Goal: Complete application form

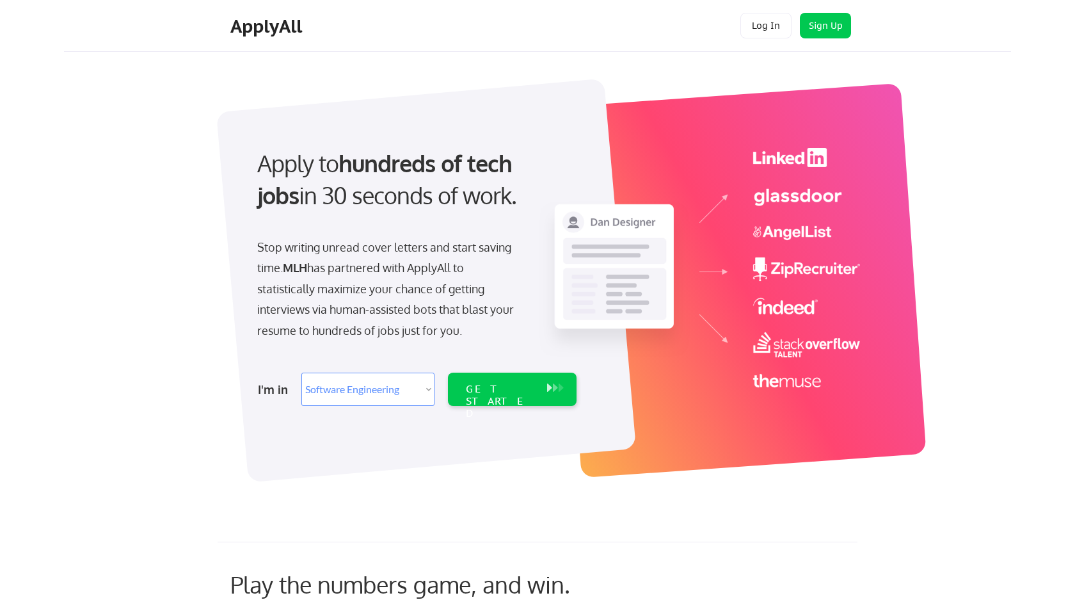
select select ""engineering""
click at [425, 387] on select "Select Role Software Engineering Product Management Customer Success Sales UI/U…" at bounding box center [367, 388] width 133 height 33
click at [474, 389] on div "GET STARTED" at bounding box center [500, 401] width 68 height 37
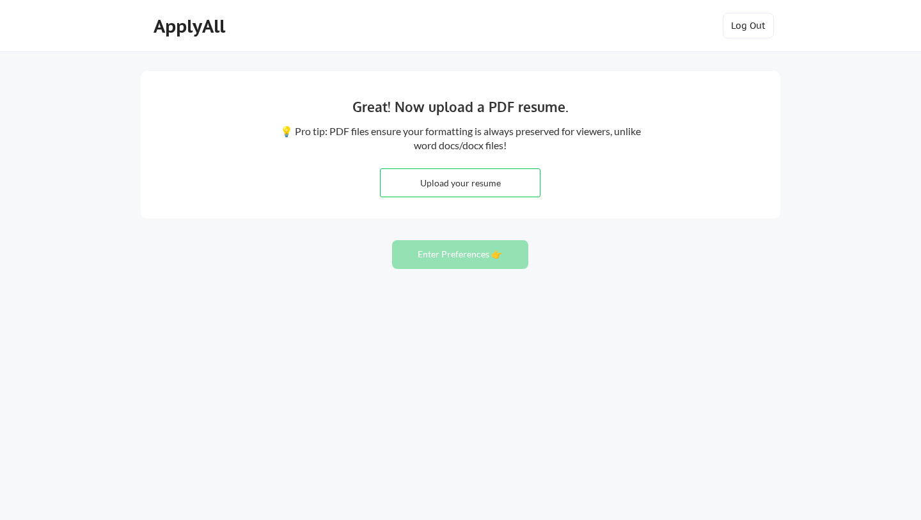
click at [438, 182] on input "file" at bounding box center [460, 183] width 159 height 28
type input "C:\fakepath\Stephany Ho - Resume.pdf"
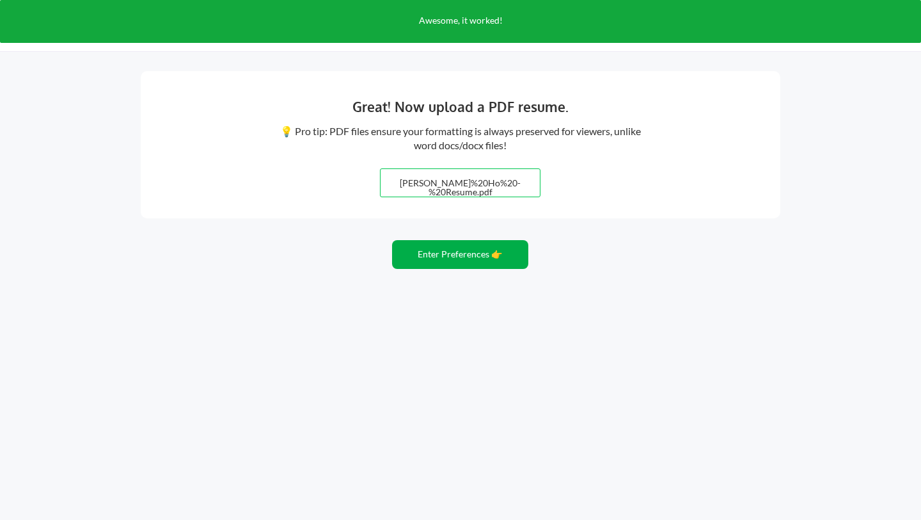
click at [470, 257] on button "Enter Preferences 👉" at bounding box center [460, 254] width 136 height 29
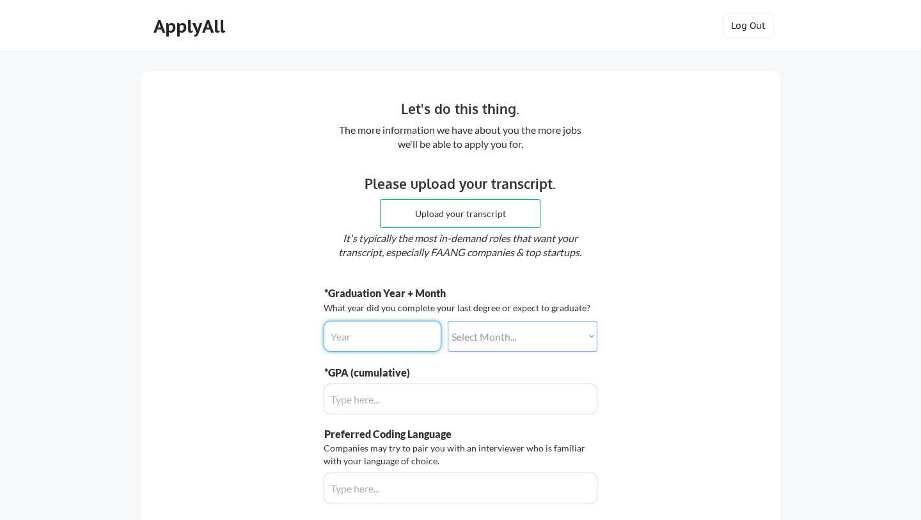
click at [414, 345] on input "input" at bounding box center [383, 336] width 118 height 31
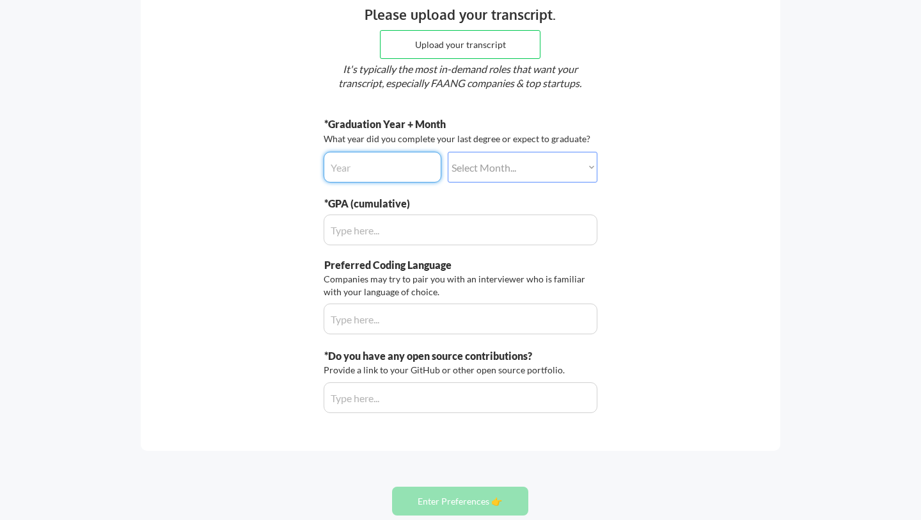
scroll to position [202, 0]
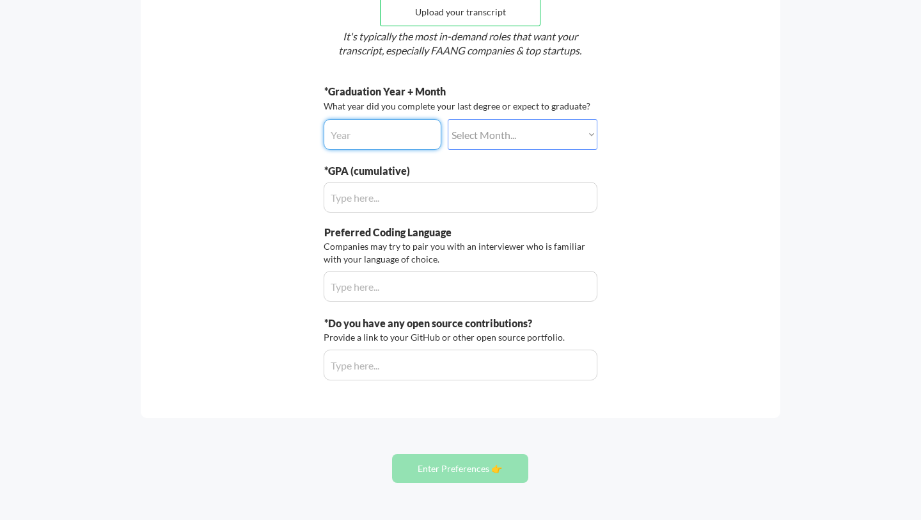
click at [395, 361] on input "input" at bounding box center [461, 364] width 274 height 31
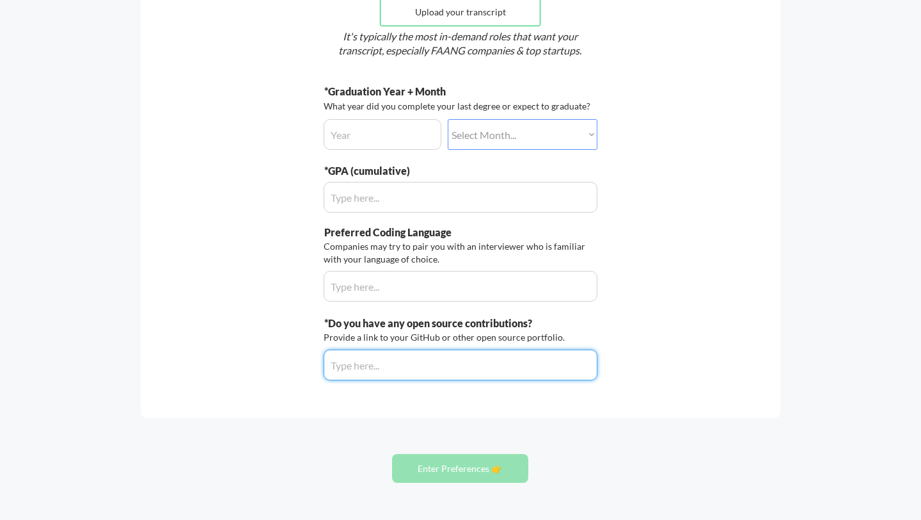
click at [426, 296] on input "input" at bounding box center [461, 286] width 274 height 31
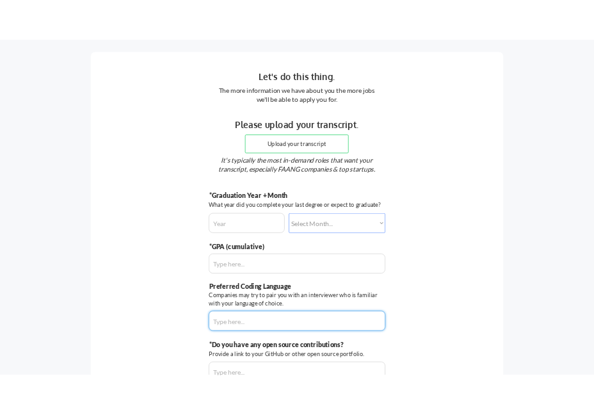
scroll to position [0, 0]
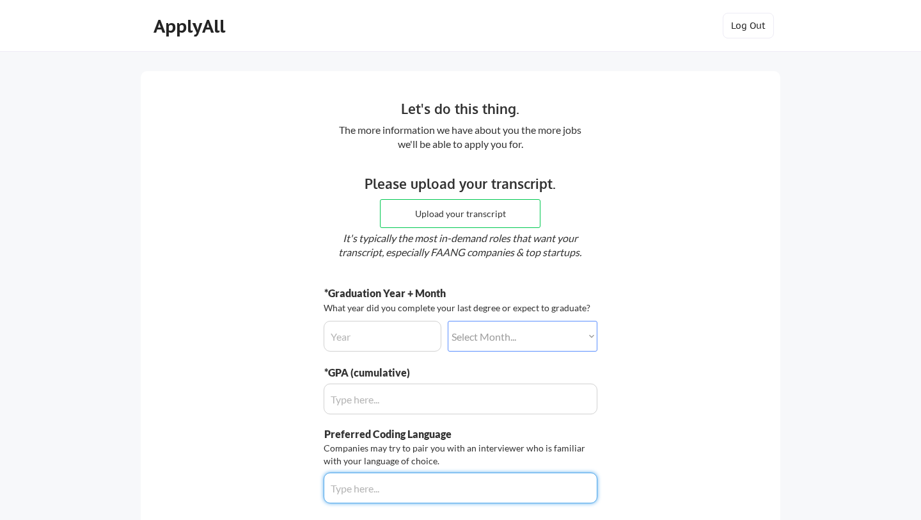
click at [400, 331] on input "input" at bounding box center [383, 336] width 118 height 31
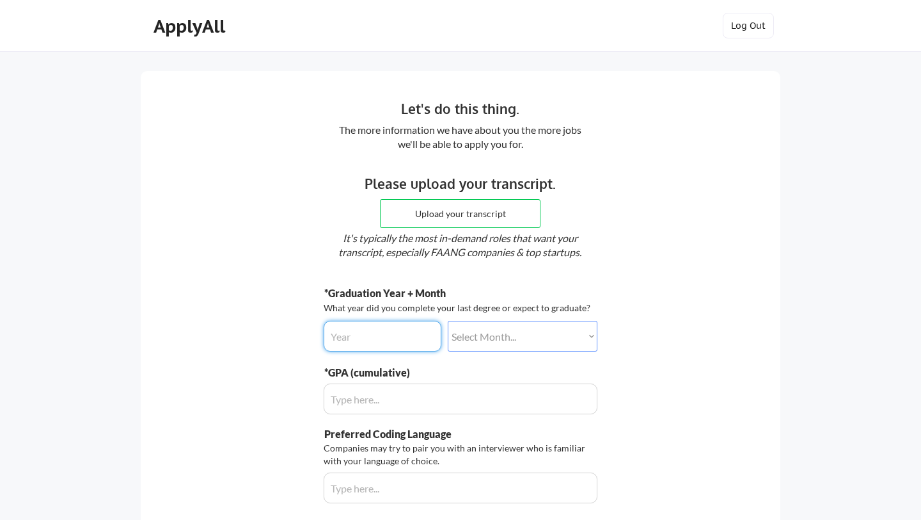
click at [479, 340] on select "Select Month... January February March April May June July August September Oct…" at bounding box center [523, 336] width 150 height 31
select select ""december""
click at [448, 321] on select "Select Month... January February March April May June July August September Oct…" at bounding box center [523, 336] width 150 height 31
click at [390, 336] on input "input" at bounding box center [383, 336] width 118 height 31
type input "2012"
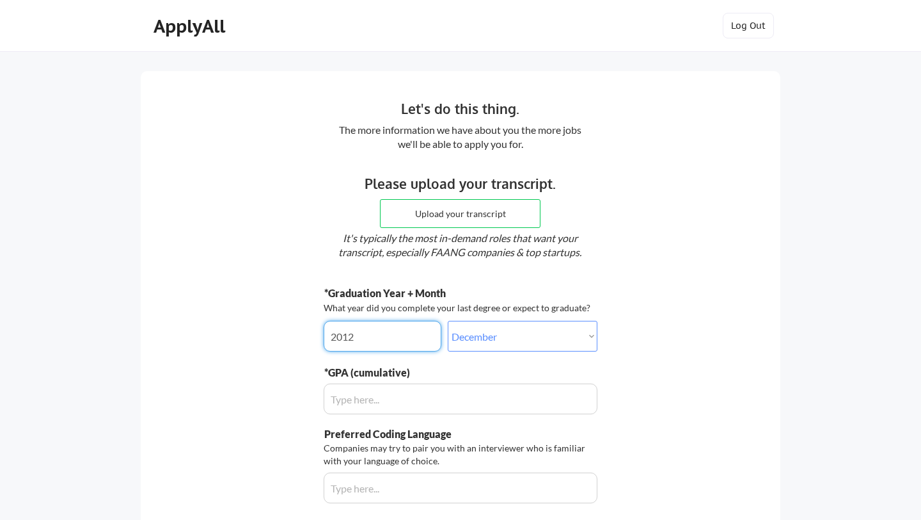
click at [484, 349] on select "Select Month... January February March April May June July August September Oct…" at bounding box center [523, 336] width 150 height 31
select select ""march""
click at [448, 321] on select "Select Month... January February March April May June July August September Oct…" at bounding box center [523, 336] width 150 height 31
click at [461, 413] on input "input" at bounding box center [461, 398] width 274 height 31
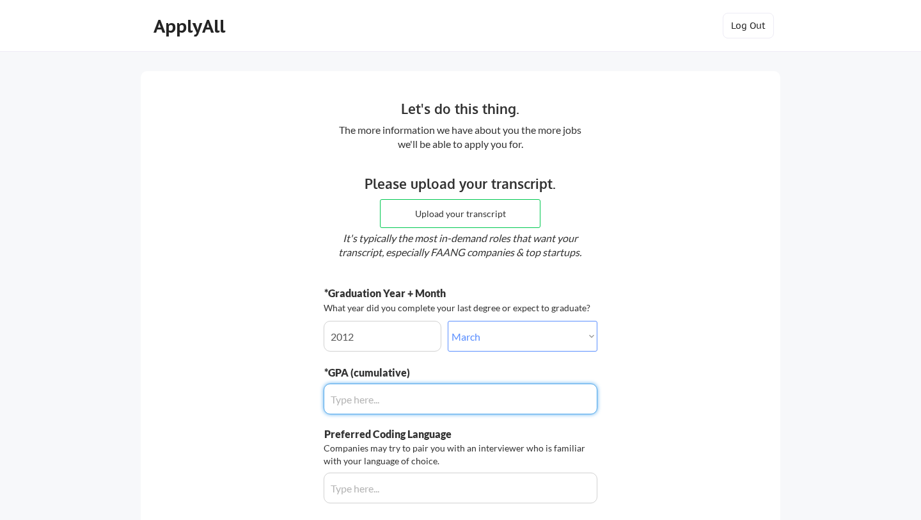
drag, startPoint x: 460, startPoint y: 406, endPoint x: 257, endPoint y: 406, distance: 202.8
click at [257, 406] on div "Let's do this thing. The more information we have about you the more jobs we'll…" at bounding box center [461, 345] width 640 height 548
select select ""march""
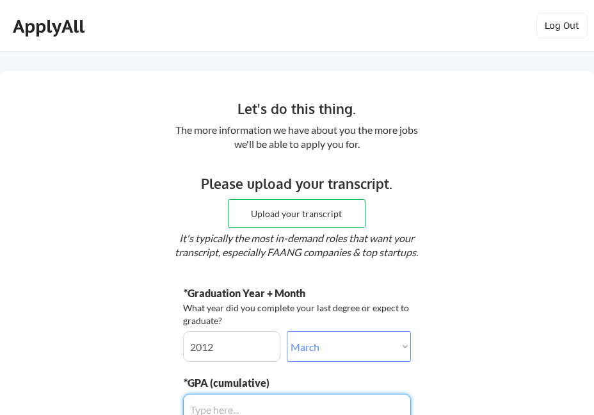
click at [113, 105] on div "Let's do this thing." at bounding box center [297, 109] width 386 height 20
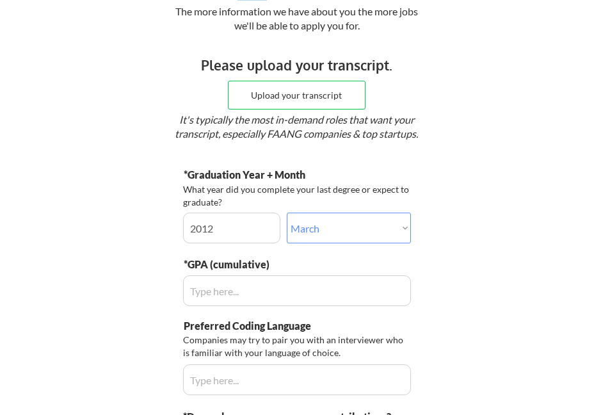
scroll to position [214, 0]
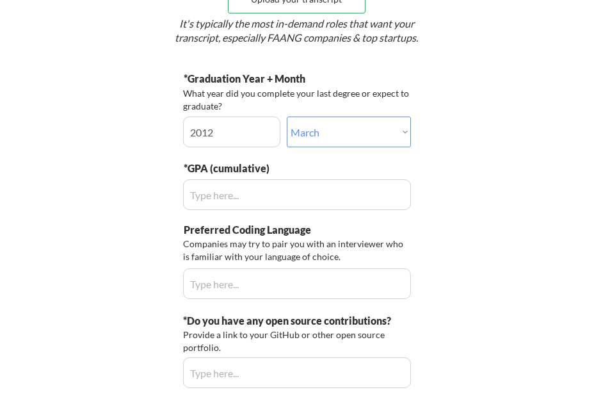
click at [205, 284] on input "input" at bounding box center [297, 283] width 228 height 31
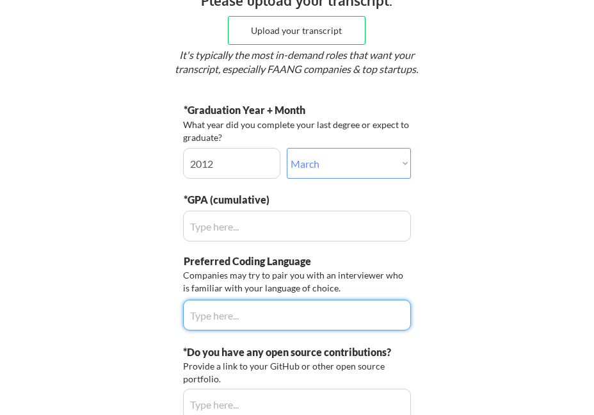
scroll to position [182, 0]
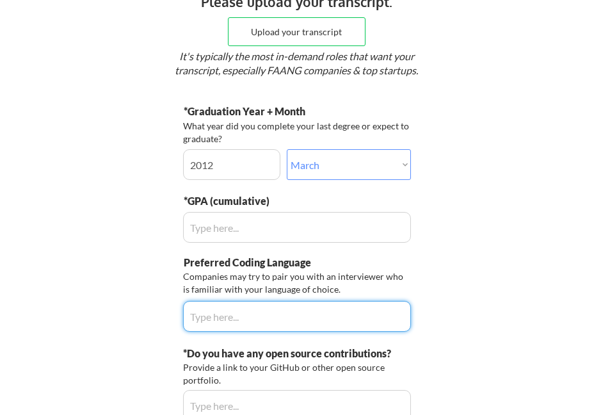
click at [197, 225] on input "input" at bounding box center [297, 227] width 228 height 31
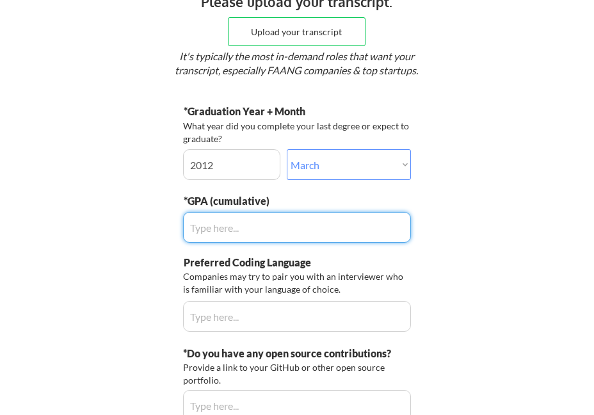
drag, startPoint x: 215, startPoint y: 225, endPoint x: 176, endPoint y: 225, distance: 39.0
click at [176, 225] on div "Let's do this thing. The more information we have about you the more jobs we'll…" at bounding box center [297, 173] width 594 height 569
click at [280, 317] on input "input" at bounding box center [297, 316] width 228 height 31
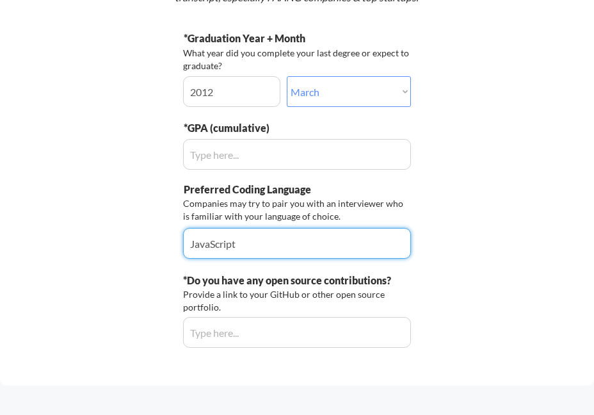
scroll to position [257, 0]
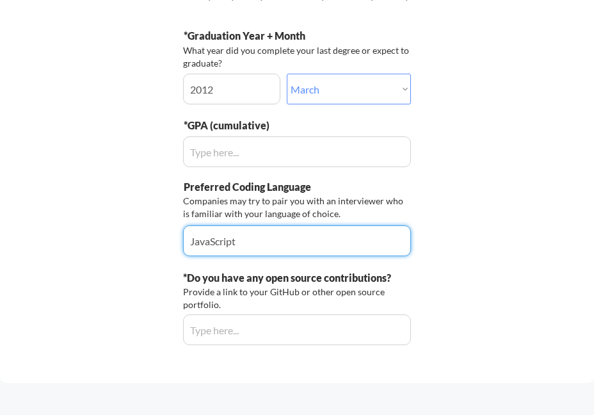
type input "JavaScript"
click at [266, 330] on input "input" at bounding box center [297, 329] width 228 height 31
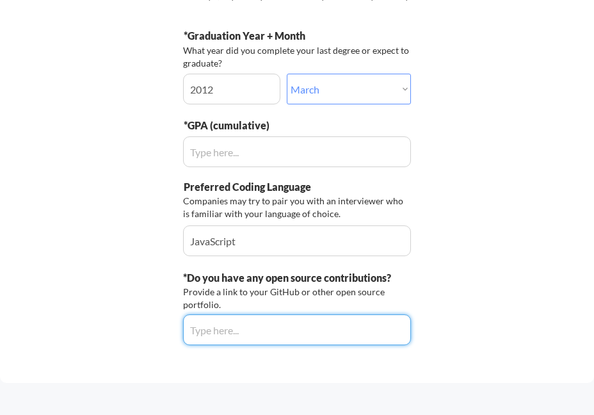
paste input "https://github.com/open-source-labs/mlflow-js"
type input "https://github.com/open-source-labs/mlflow-js"
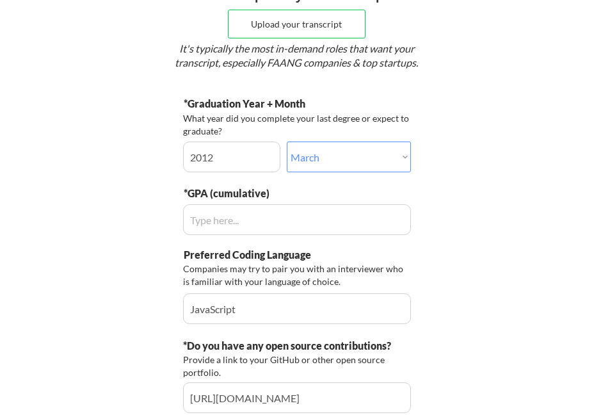
scroll to position [171, 0]
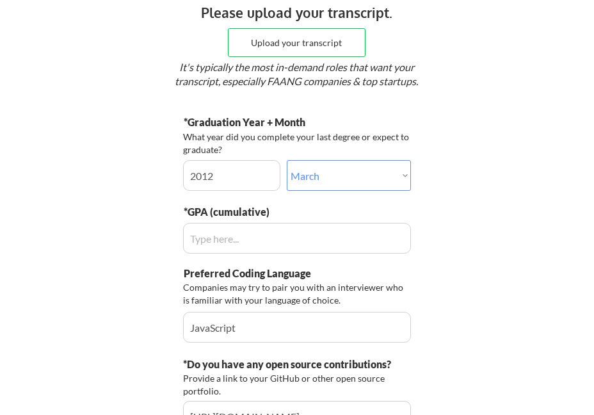
click at [317, 230] on input "input" at bounding box center [297, 238] width 228 height 31
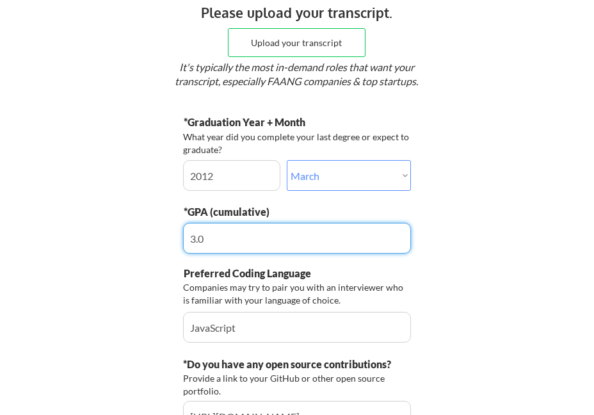
type input "3.3"
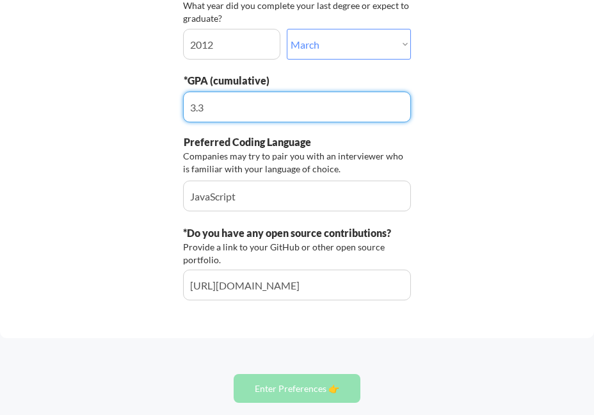
scroll to position [344, 0]
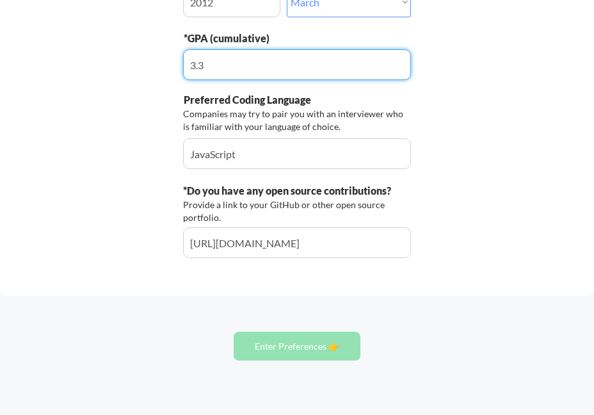
click at [363, 283] on div "Let's do this thing. The more information we have about you the more jobs we'll…" at bounding box center [297, 11] width 594 height 569
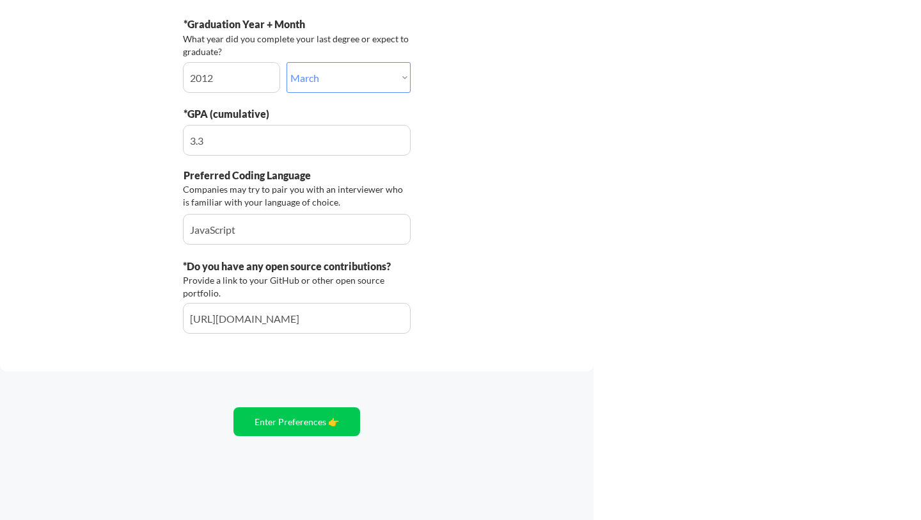
select select ""march""
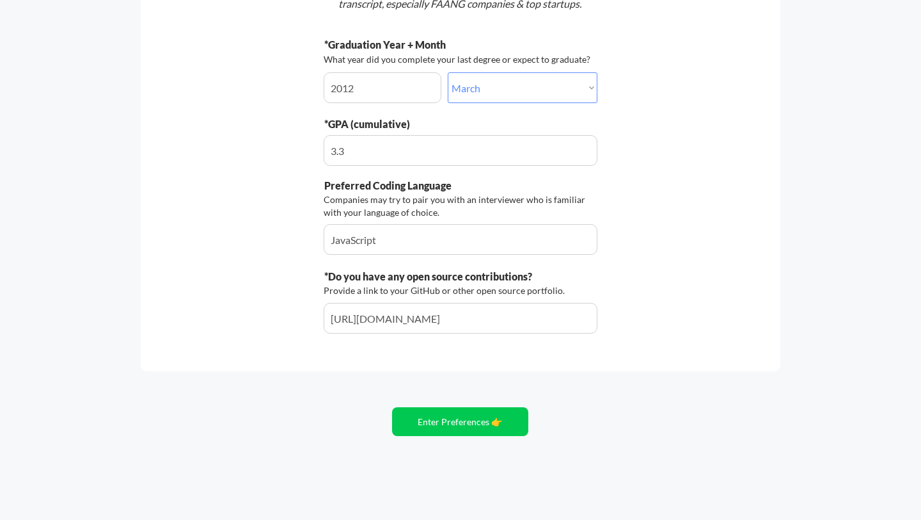
scroll to position [248, 0]
click at [450, 415] on button "Enter Preferences 👉" at bounding box center [460, 421] width 136 height 29
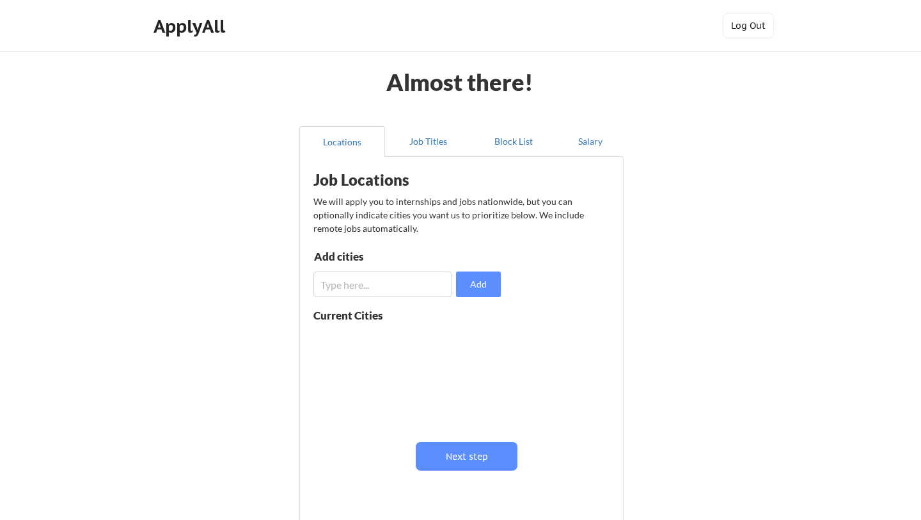
click at [429, 291] on input "input" at bounding box center [383, 284] width 139 height 26
type input "s"
type input "S"
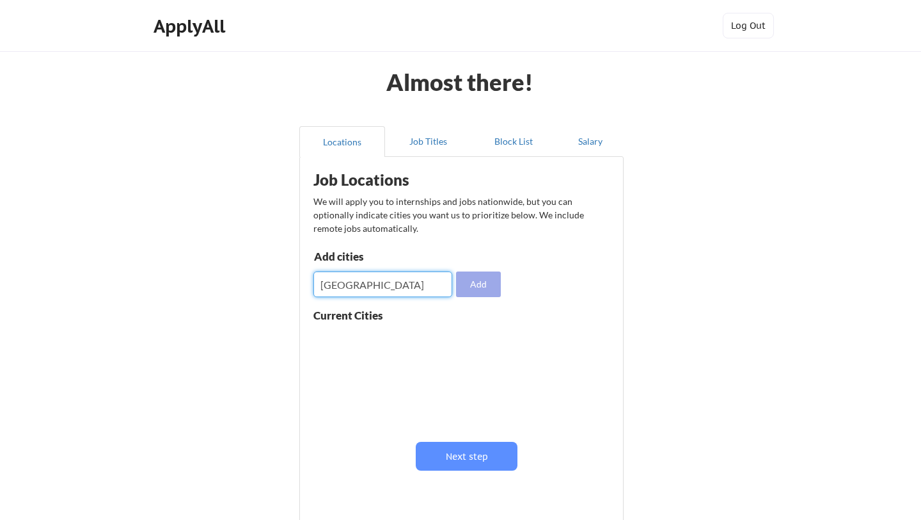
type input "[GEOGRAPHIC_DATA]"
click at [488, 285] on button "Add" at bounding box center [478, 284] width 45 height 26
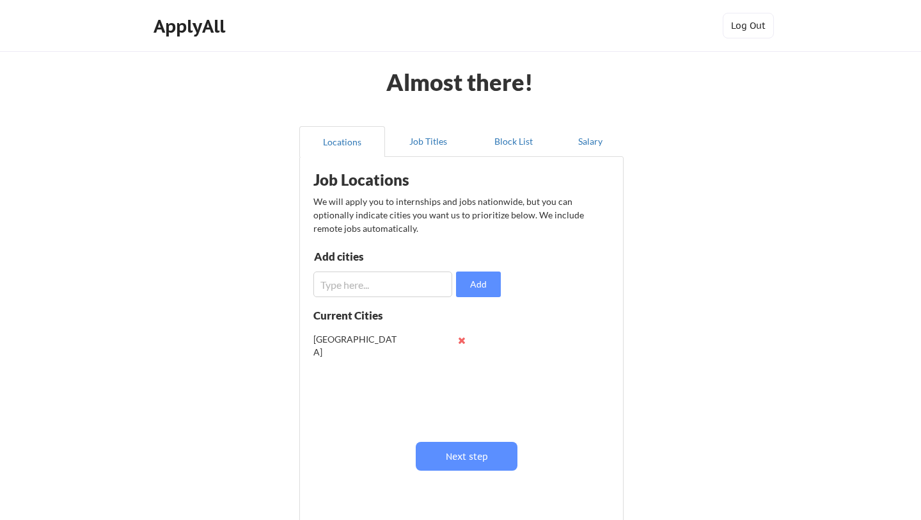
click at [397, 279] on input "input" at bounding box center [383, 284] width 139 height 26
type input "S"
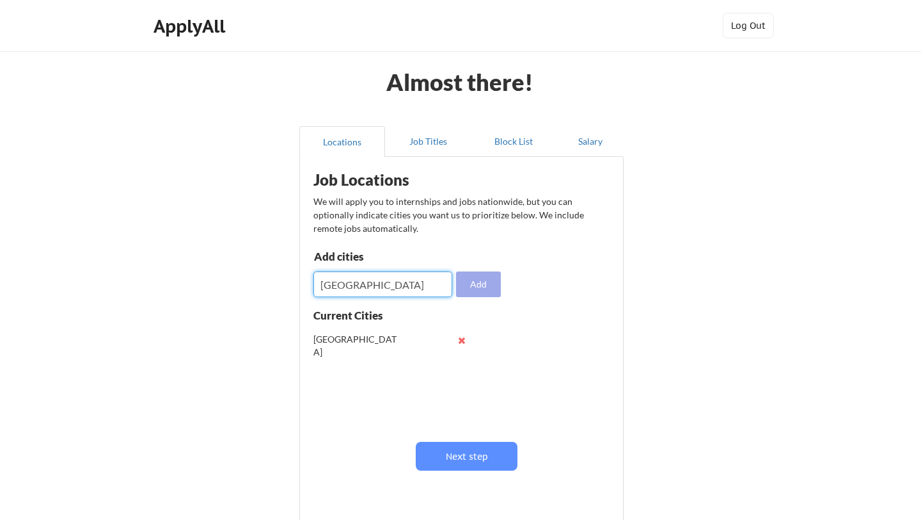
type input "Seattle"
click at [472, 283] on button "Add" at bounding box center [478, 284] width 45 height 26
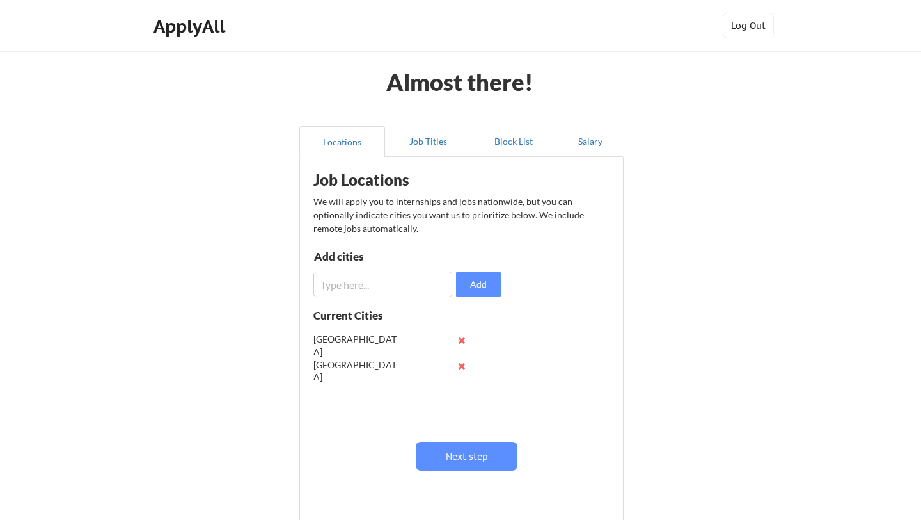
click at [436, 295] on input "input" at bounding box center [383, 284] width 139 height 26
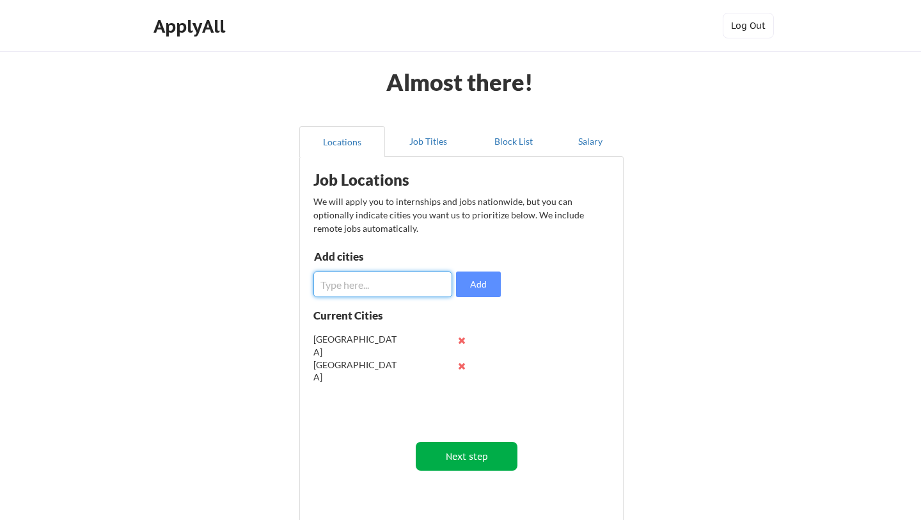
click at [447, 452] on button "Next step" at bounding box center [467, 455] width 102 height 29
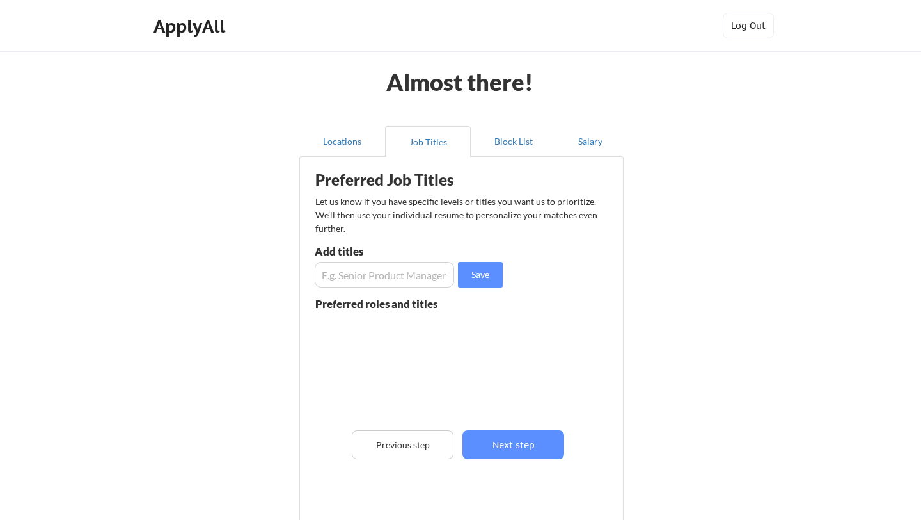
click at [404, 282] on input "input" at bounding box center [384, 275] width 139 height 26
type input "Software Engineer"
click at [486, 271] on button "Save" at bounding box center [480, 275] width 45 height 26
click at [433, 275] on input "input" at bounding box center [384, 275] width 139 height 26
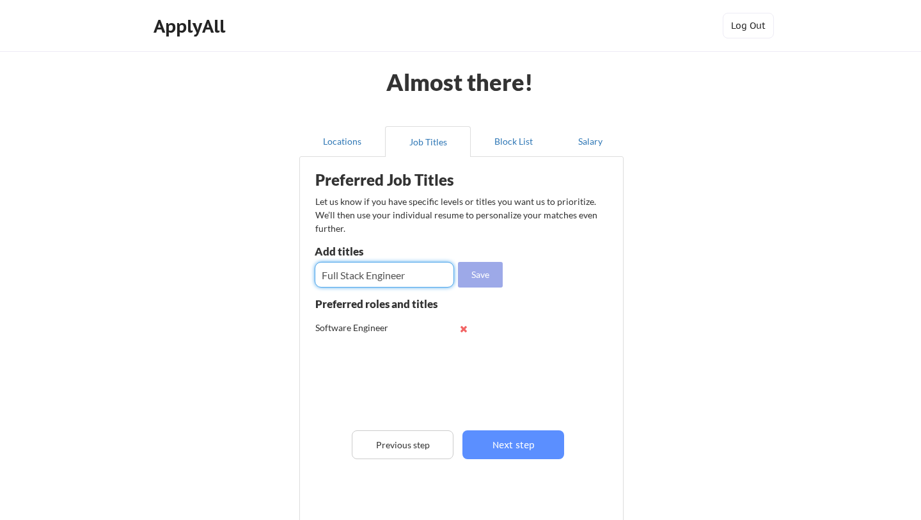
type input "Full Stack Engineer"
click at [477, 271] on button "Save" at bounding box center [480, 275] width 45 height 26
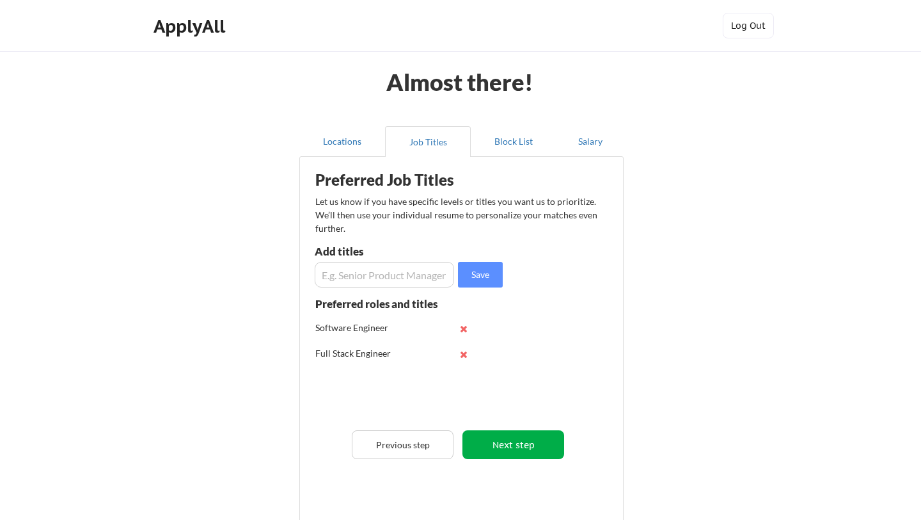
click at [486, 444] on button "Next step" at bounding box center [514, 444] width 102 height 29
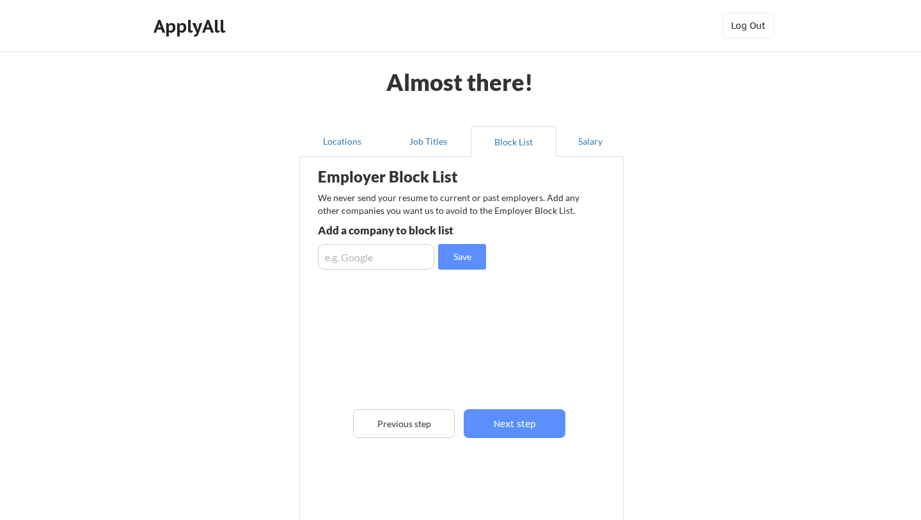
click at [408, 255] on input "input" at bounding box center [376, 257] width 116 height 26
type input "CSP Labs"
click at [464, 258] on button "Save" at bounding box center [462, 257] width 48 height 26
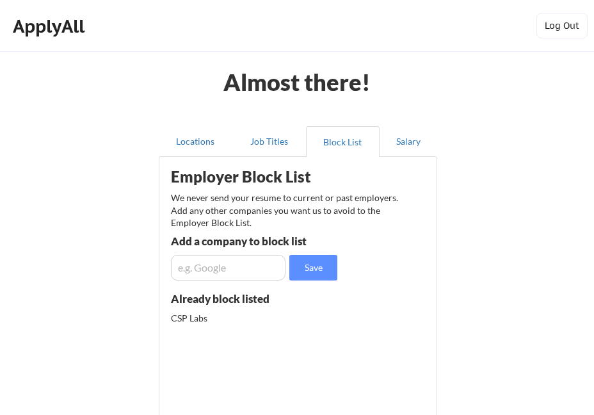
scroll to position [10, 0]
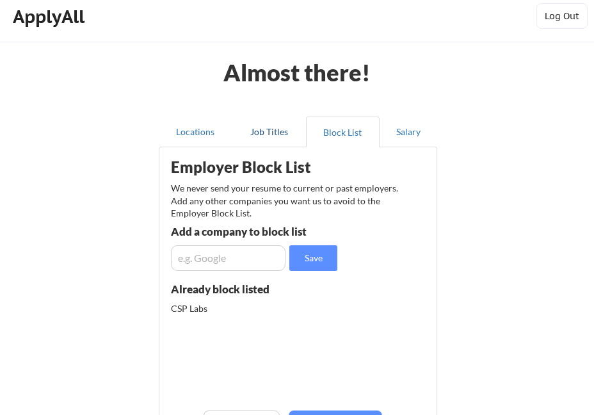
click at [266, 136] on button "Job Titles" at bounding box center [269, 131] width 74 height 31
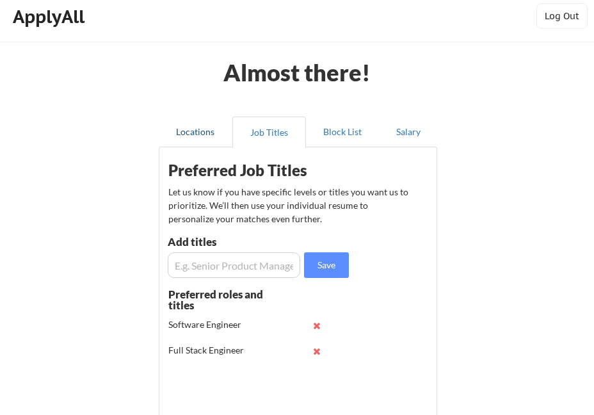
click at [206, 136] on button "Locations" at bounding box center [196, 131] width 74 height 31
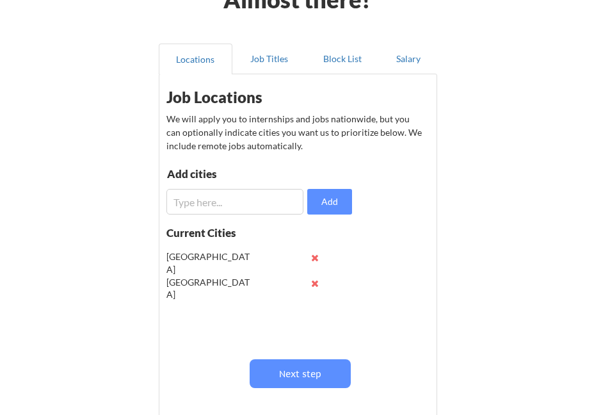
scroll to position [0, 0]
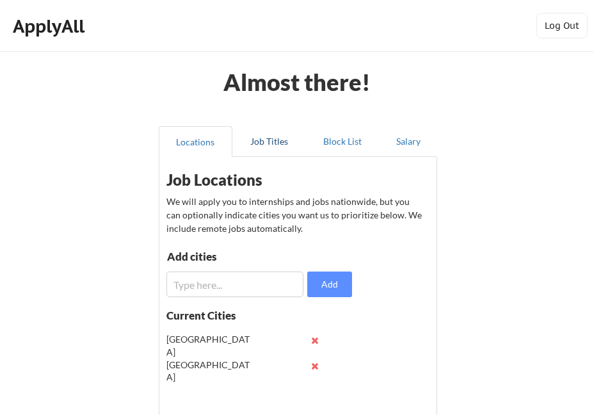
click at [269, 150] on button "Job Titles" at bounding box center [269, 141] width 74 height 31
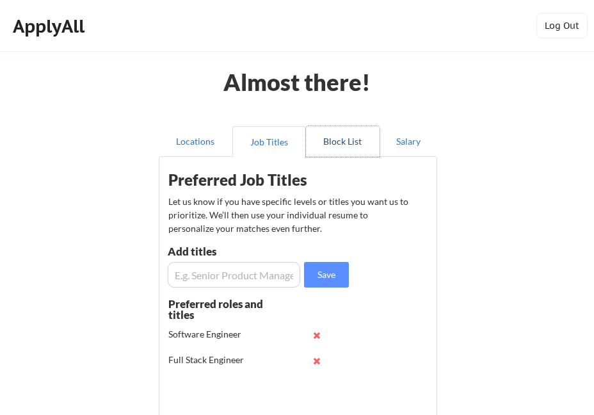
click at [319, 144] on button "Block List" at bounding box center [343, 141] width 74 height 31
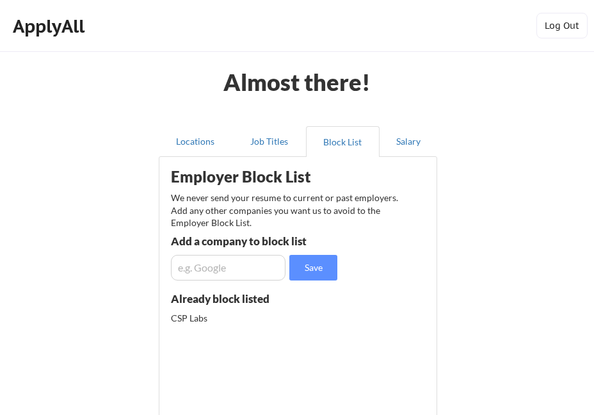
click at [76, 31] on div "ApplyAll" at bounding box center [51, 26] width 76 height 22
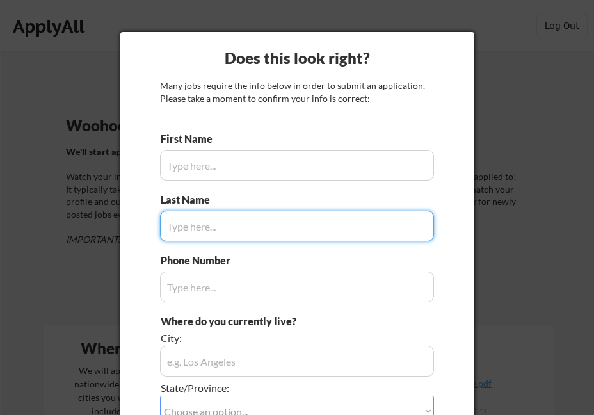
type input "Stephany"
type input "279-759-3060"
type input "Sacramento, CA"
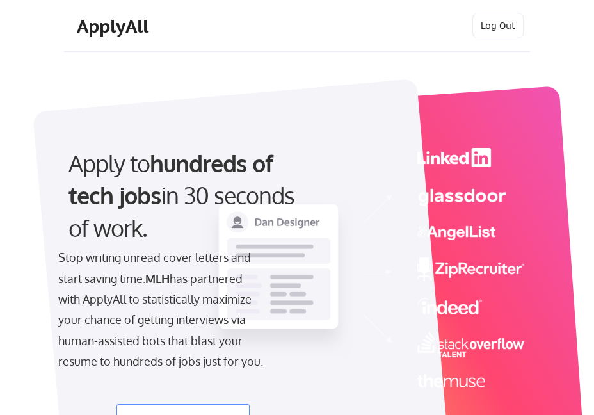
select select ""engineering""
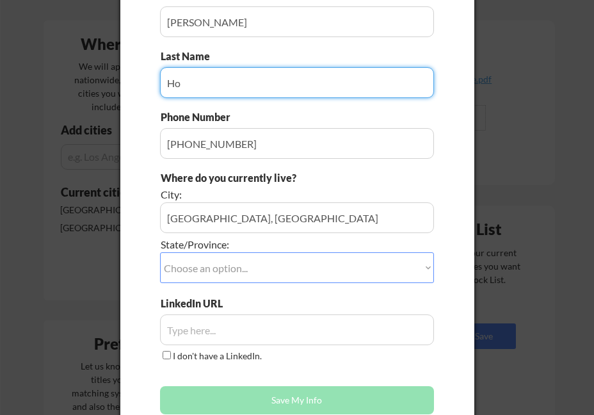
scroll to position [358, 0]
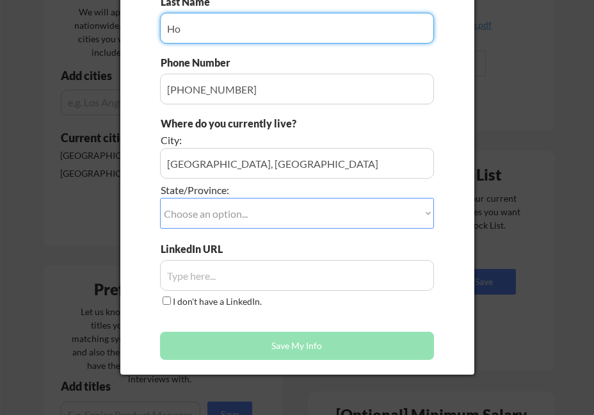
click at [297, 219] on select "Choose an option... Other/Not Applicable Alabama Alaska Alberta Arizona Arkansa…" at bounding box center [297, 213] width 274 height 31
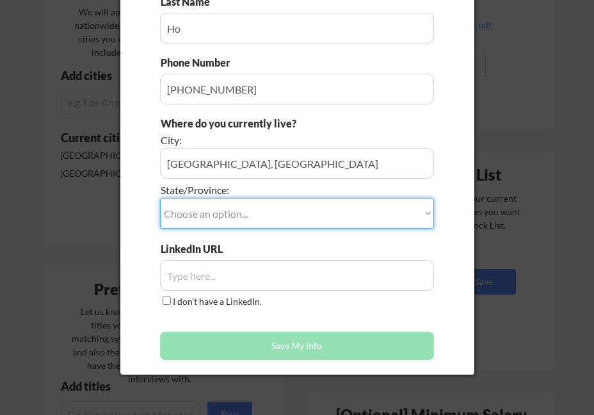
select select ""California""
click at [160, 198] on select "Choose an option... Other/Not Applicable Alabama Alaska Alberta Arizona Arkansa…" at bounding box center [297, 213] width 274 height 31
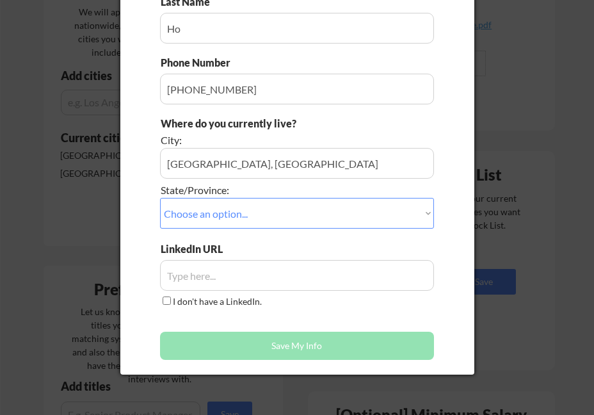
click at [232, 274] on input "input" at bounding box center [297, 275] width 274 height 31
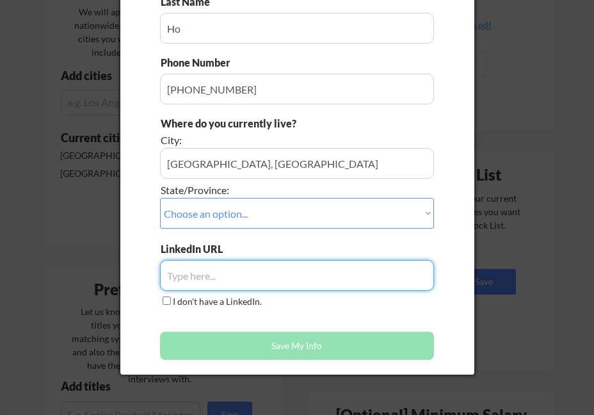
click at [195, 272] on input "input" at bounding box center [297, 275] width 274 height 31
paste input "https://www.linkedin.com/in/stephanyho/"
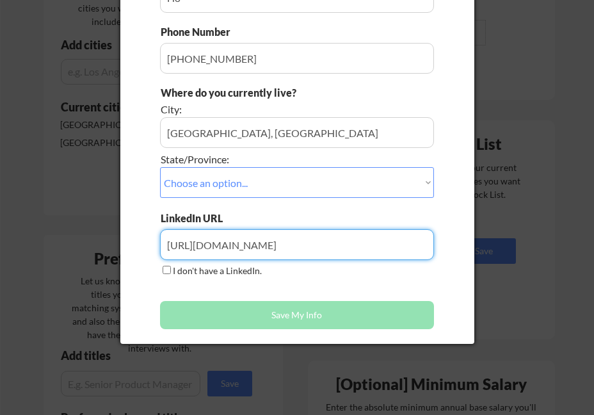
scroll to position [402, 0]
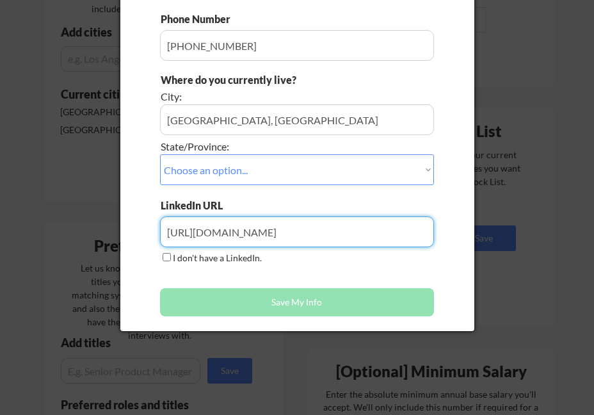
type input "https://www.linkedin.com/in/stephanyho/"
click at [283, 276] on div "First Name Last Name Phone Number Where do you currently live? City: State/Prov…" at bounding box center [297, 107] width 274 height 432
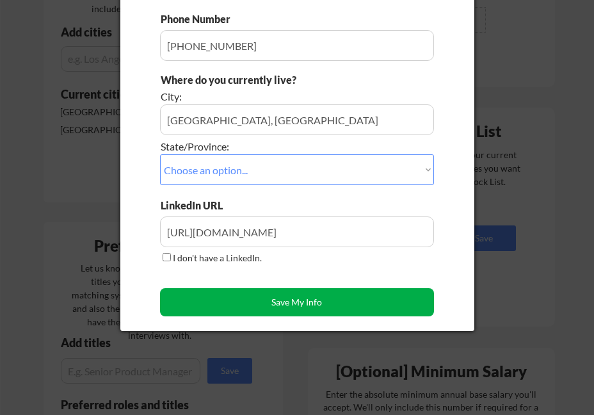
click at [280, 299] on button "Save My Info" at bounding box center [297, 302] width 274 height 28
type input "Sacramento, CA, California"
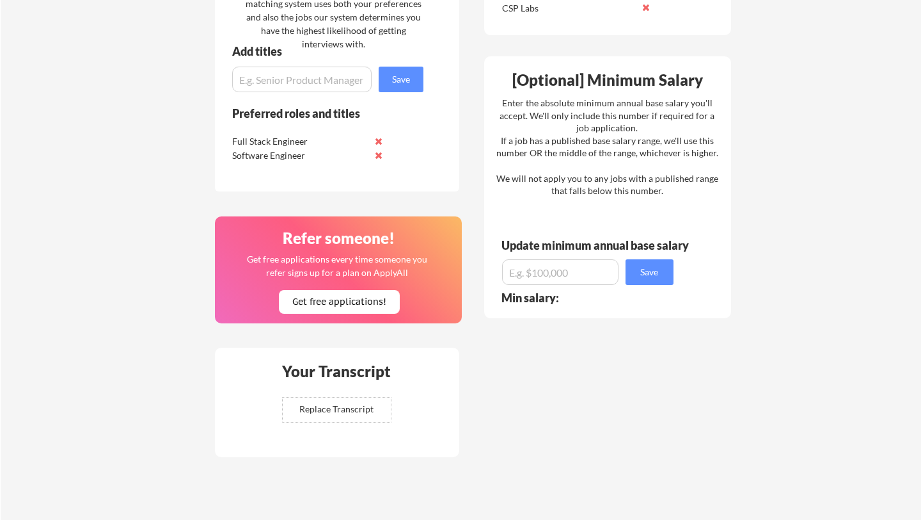
scroll to position [706, 0]
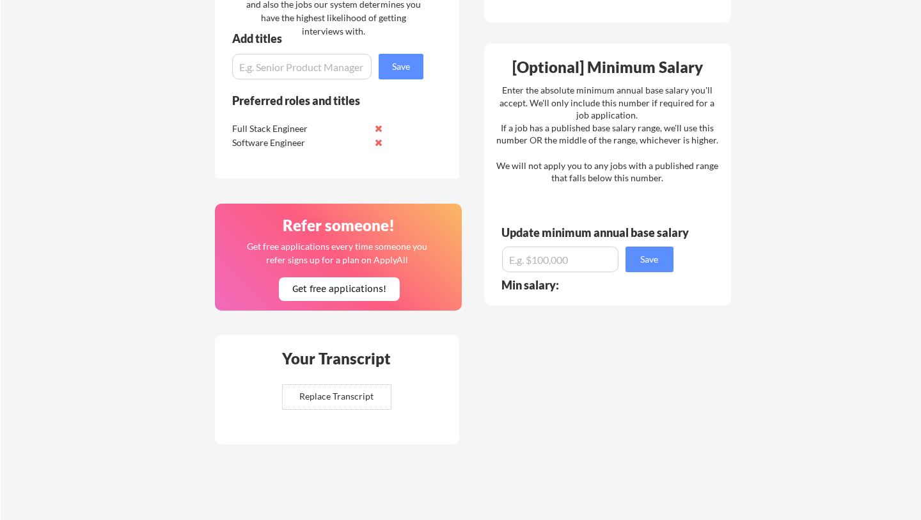
click at [383, 394] on input "file" at bounding box center [337, 397] width 108 height 24
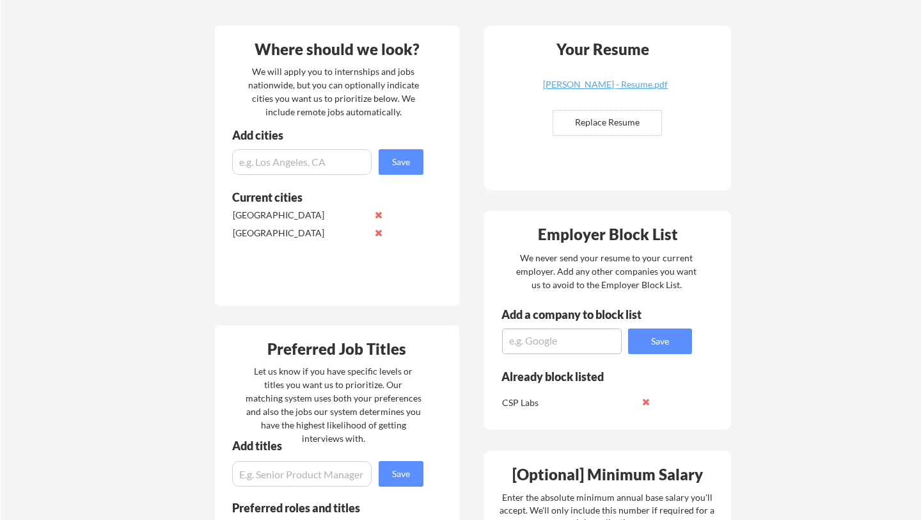
scroll to position [0, 0]
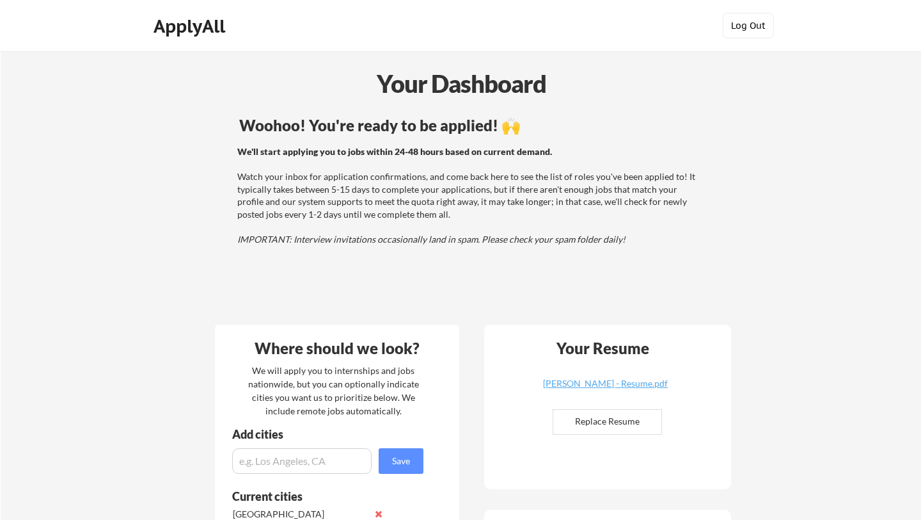
click at [593, 31] on button "Log Out" at bounding box center [748, 26] width 51 height 26
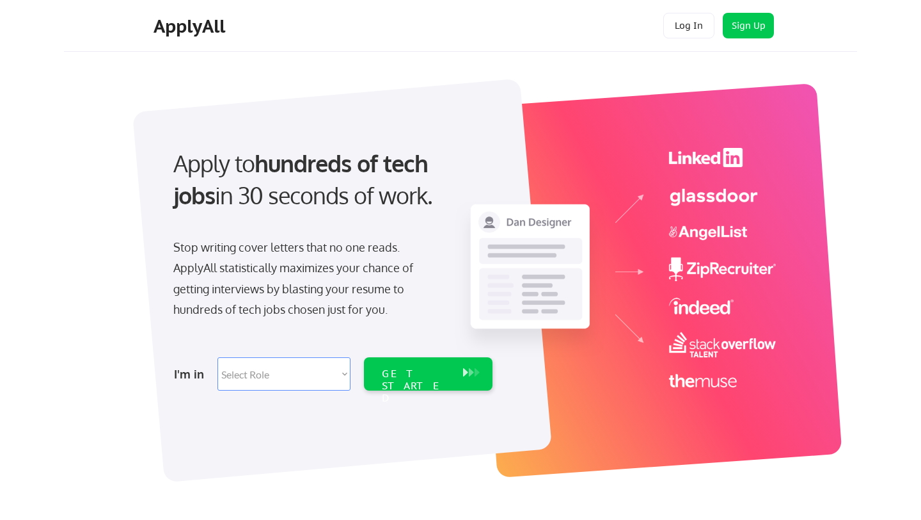
select select ""engineering""
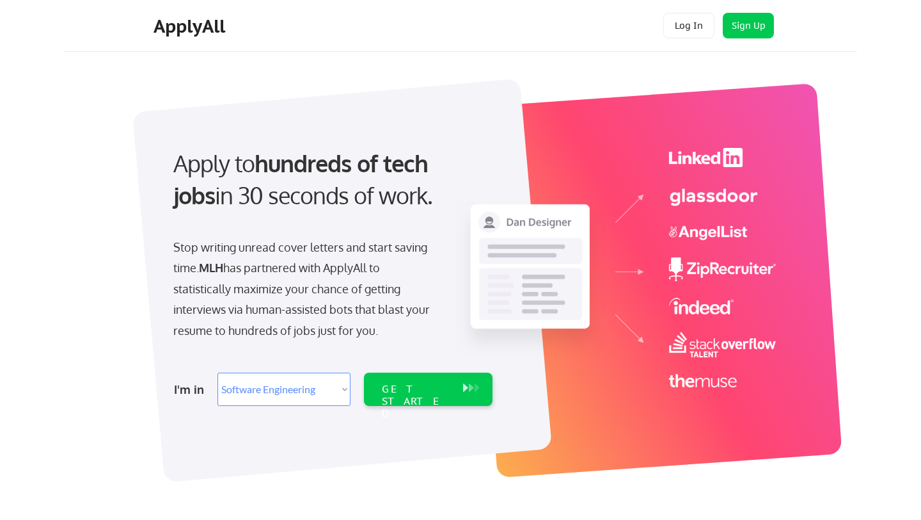
select select ""engineering""
click at [402, 395] on div "GET STARTED" at bounding box center [416, 388] width 81 height 33
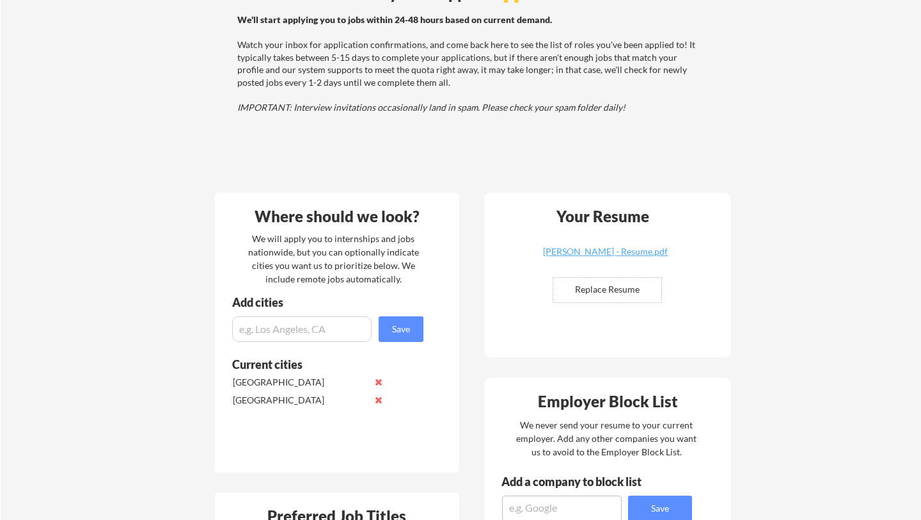
scroll to position [177, 0]
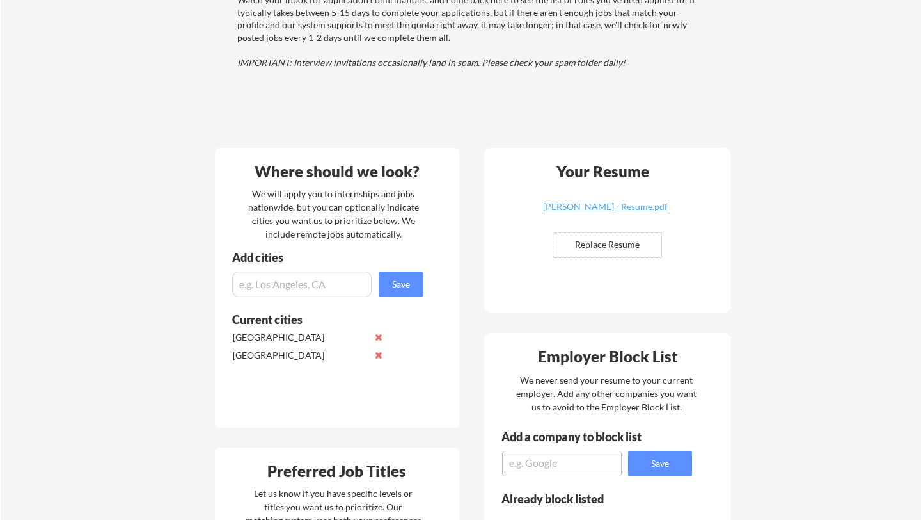
click at [347, 290] on input "input" at bounding box center [301, 284] width 139 height 26
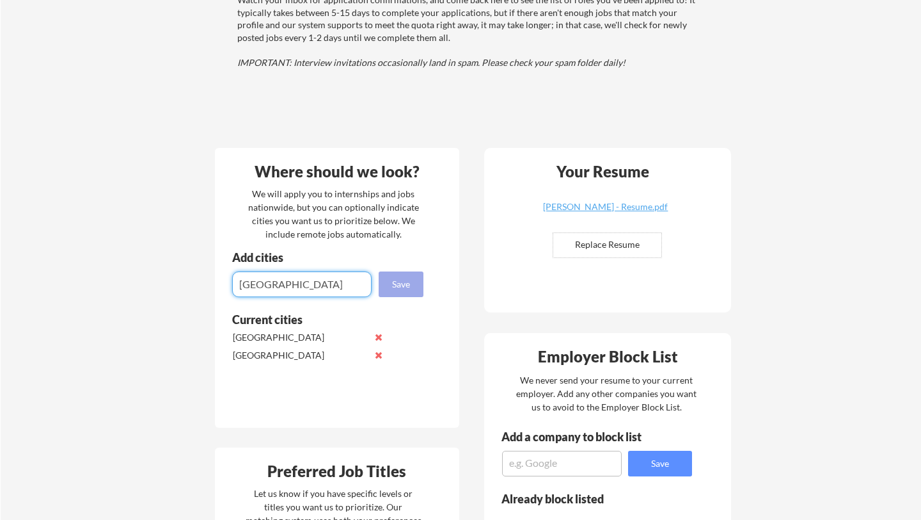
type input "[GEOGRAPHIC_DATA]"
click at [397, 284] on button "Save" at bounding box center [401, 284] width 45 height 26
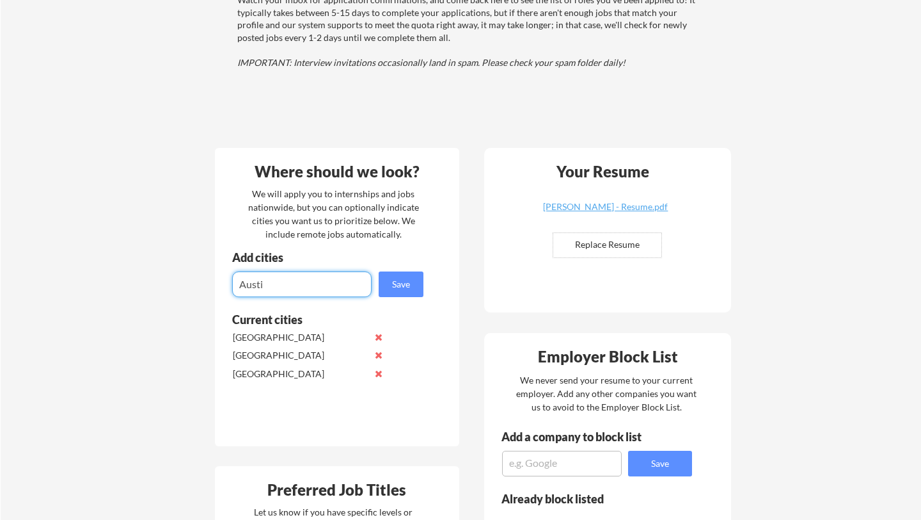
type input "Austin"
drag, startPoint x: 338, startPoint y: 281, endPoint x: 168, endPoint y: 281, distance: 170.2
click at [168, 281] on div "Your Dashboard Woohoo! You're ready to be applied! 🙌 We'll start applying you t…" at bounding box center [461, 483] width 921 height 1216
type input "[US_STATE]"
click at [397, 283] on button "Save" at bounding box center [401, 284] width 45 height 26
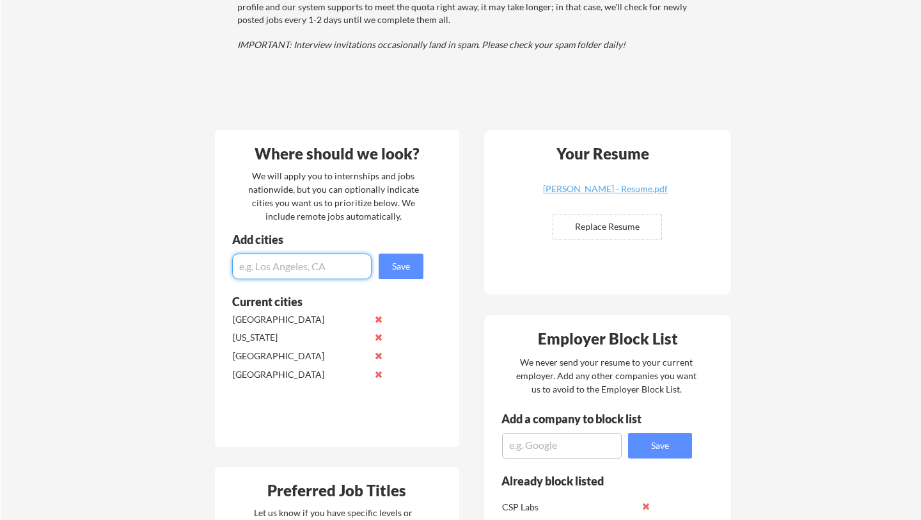
scroll to position [193, 0]
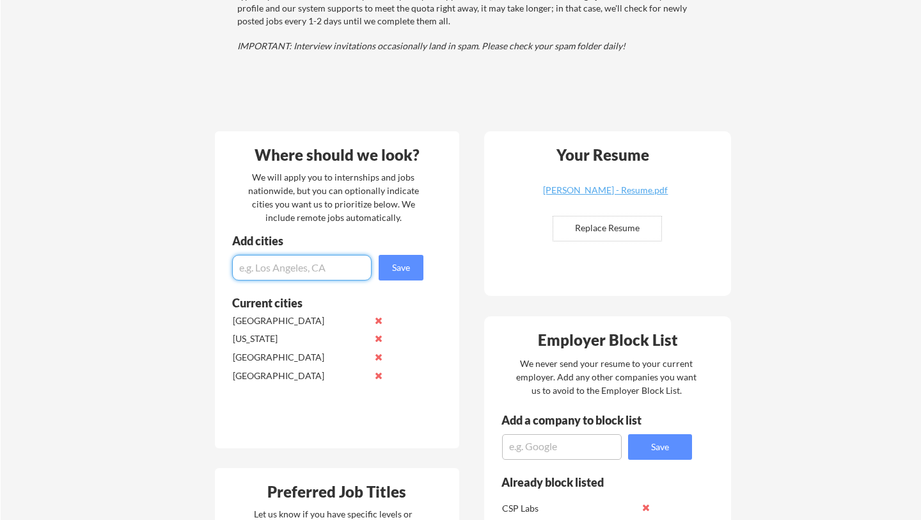
click at [315, 272] on input "input" at bounding box center [301, 268] width 139 height 26
type input "Austin"
click at [388, 276] on button "Save" at bounding box center [401, 268] width 45 height 26
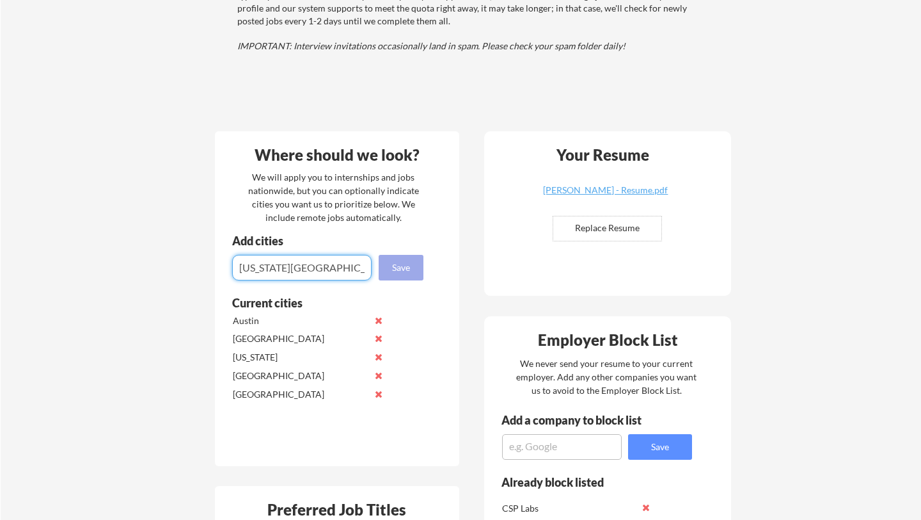
type input "[US_STATE][GEOGRAPHIC_DATA]"
click at [386, 266] on button "Save" at bounding box center [401, 268] width 45 height 26
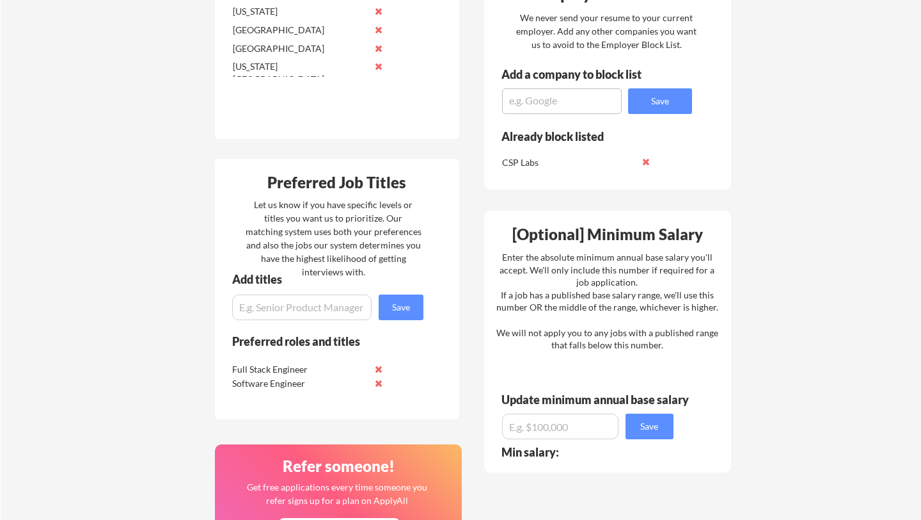
scroll to position [540, 0]
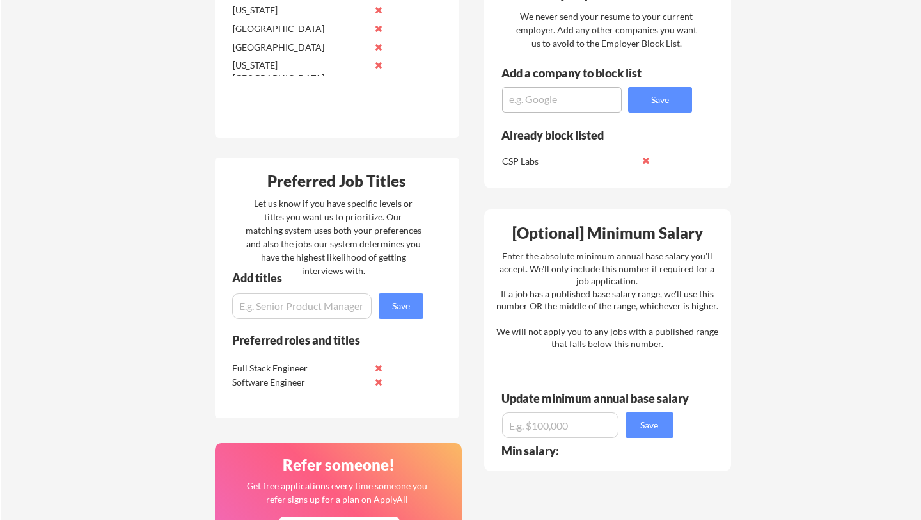
click at [368, 311] on input "input" at bounding box center [301, 306] width 139 height 26
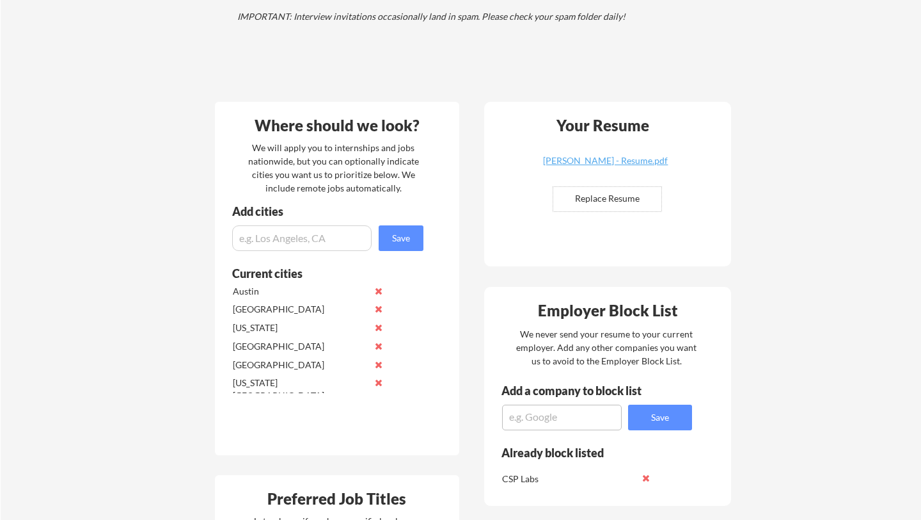
scroll to position [0, 0]
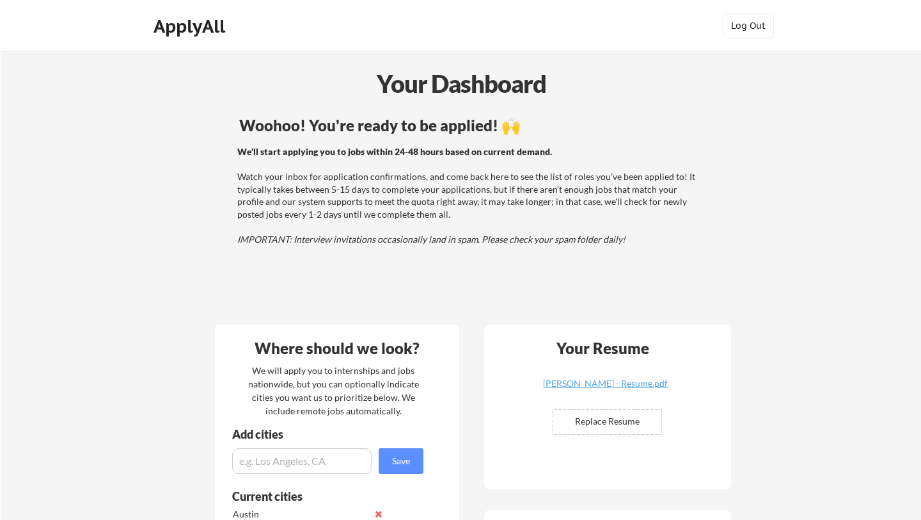
click at [376, 83] on div "Your Dashboard" at bounding box center [461, 83] width 920 height 36
click at [207, 28] on div "ApplyAll" at bounding box center [192, 26] width 76 height 22
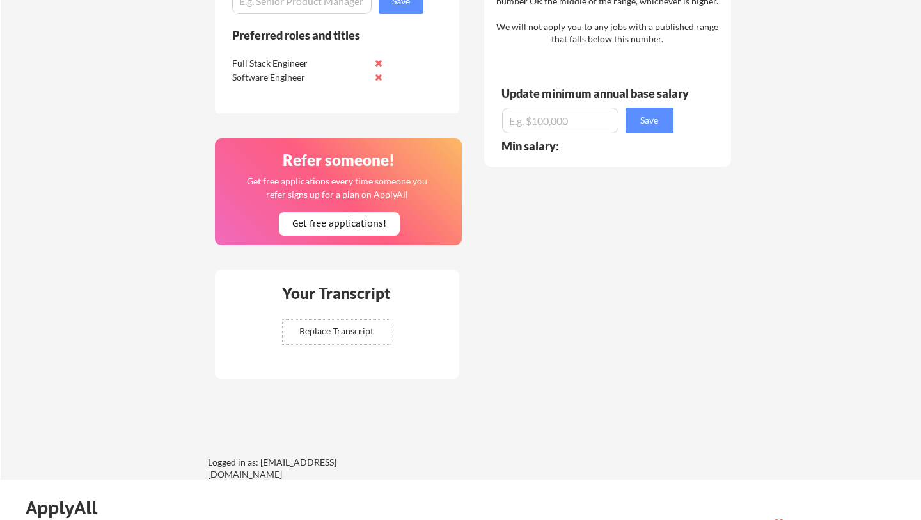
scroll to position [1008, 0]
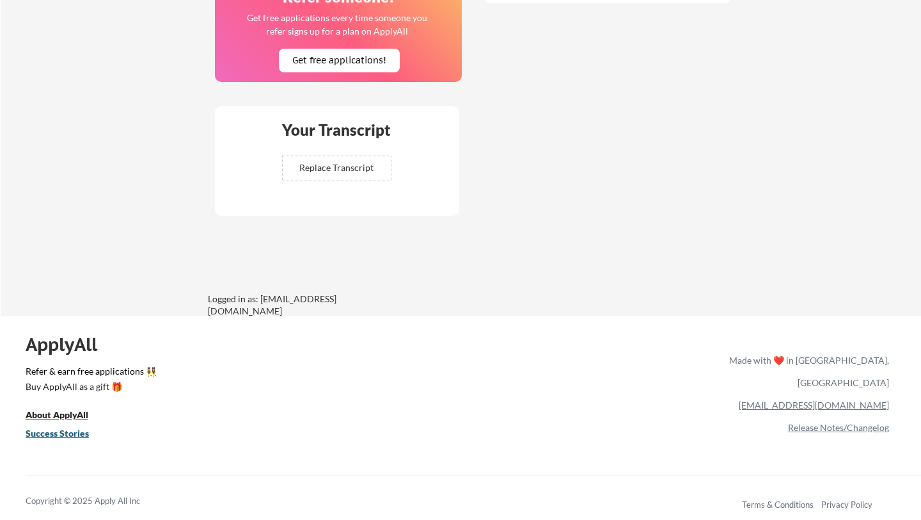
click at [50, 435] on u "Success Stories" at bounding box center [57, 432] width 63 height 11
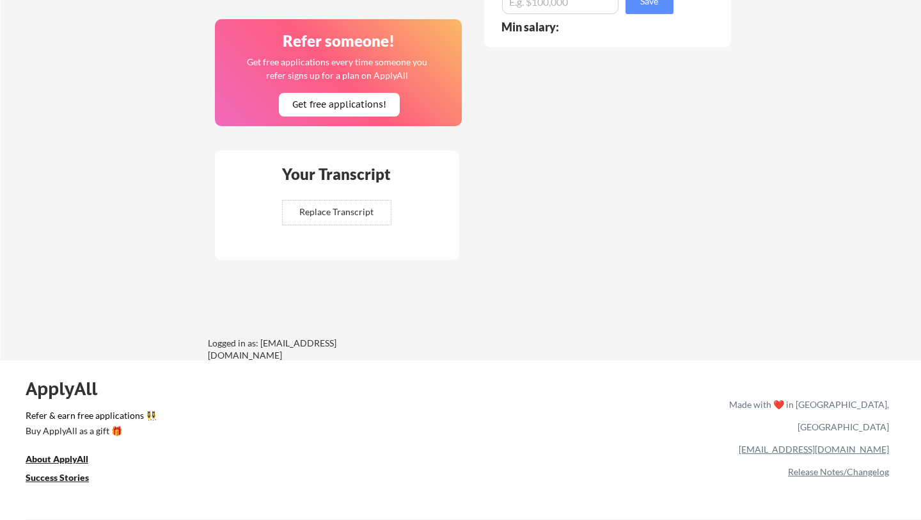
scroll to position [969, 0]
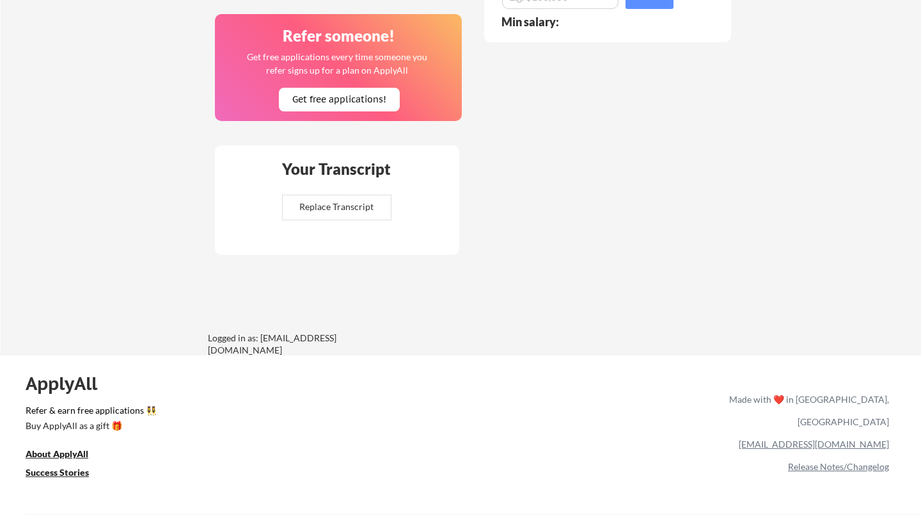
click at [826, 438] on link "[EMAIL_ADDRESS][DOMAIN_NAME]" at bounding box center [814, 443] width 150 height 11
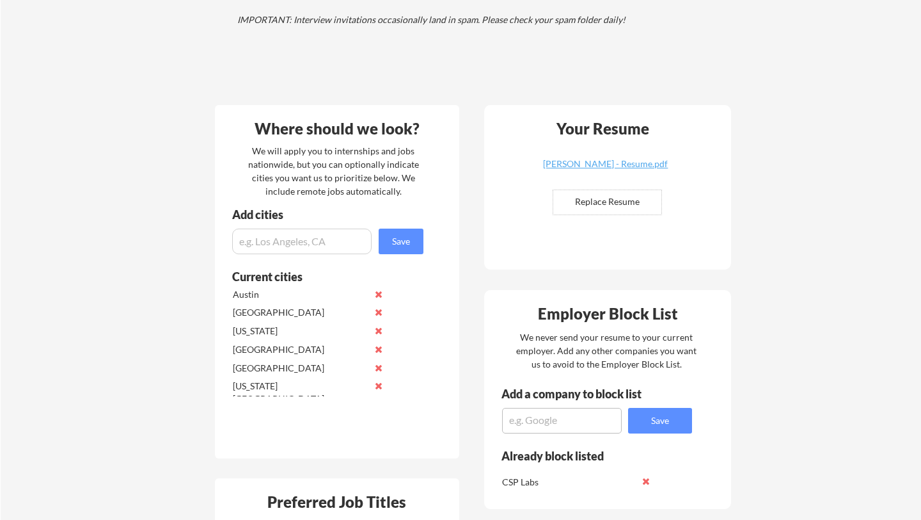
scroll to position [244, 0]
